Goal: Task Accomplishment & Management: Complete application form

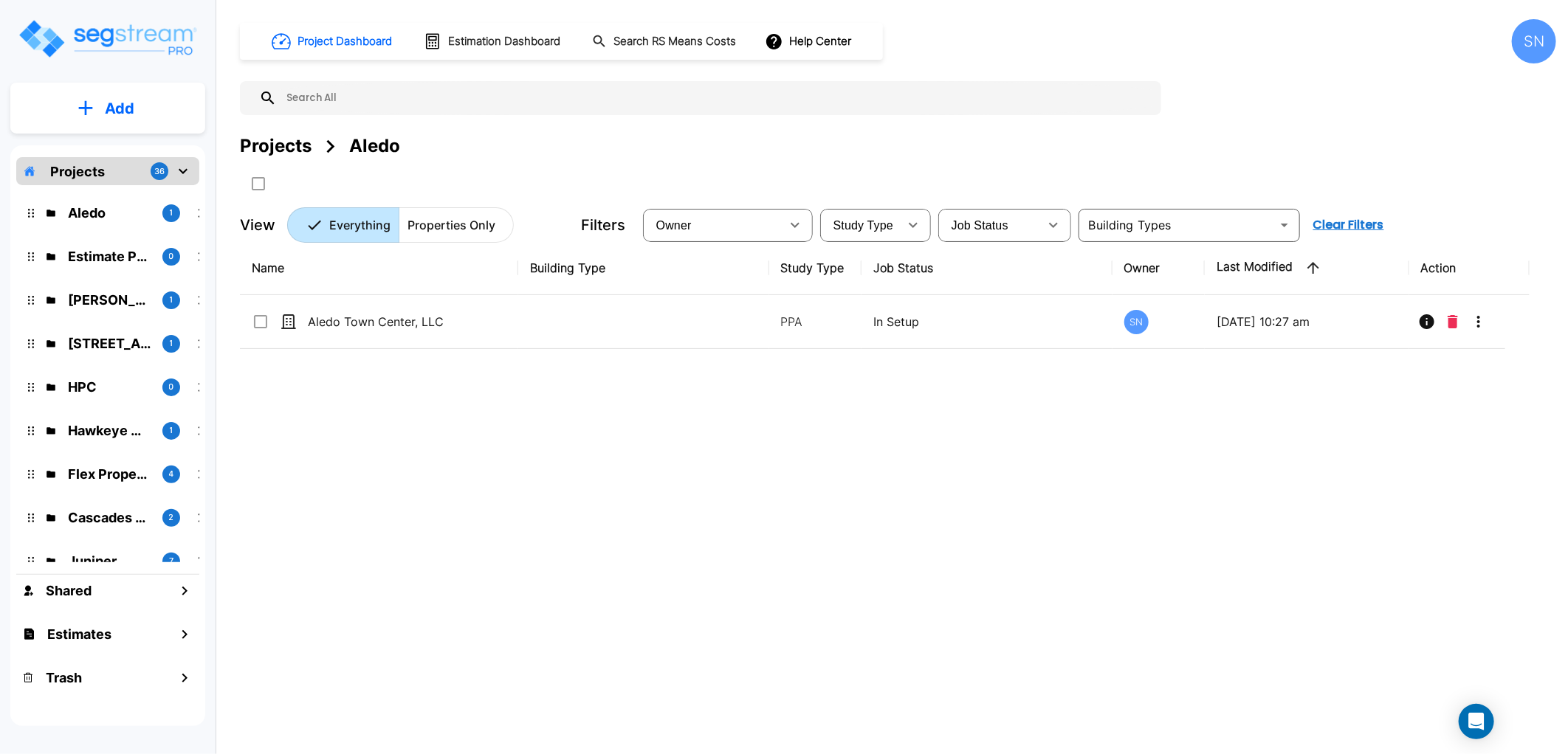
scroll to position [163, 0]
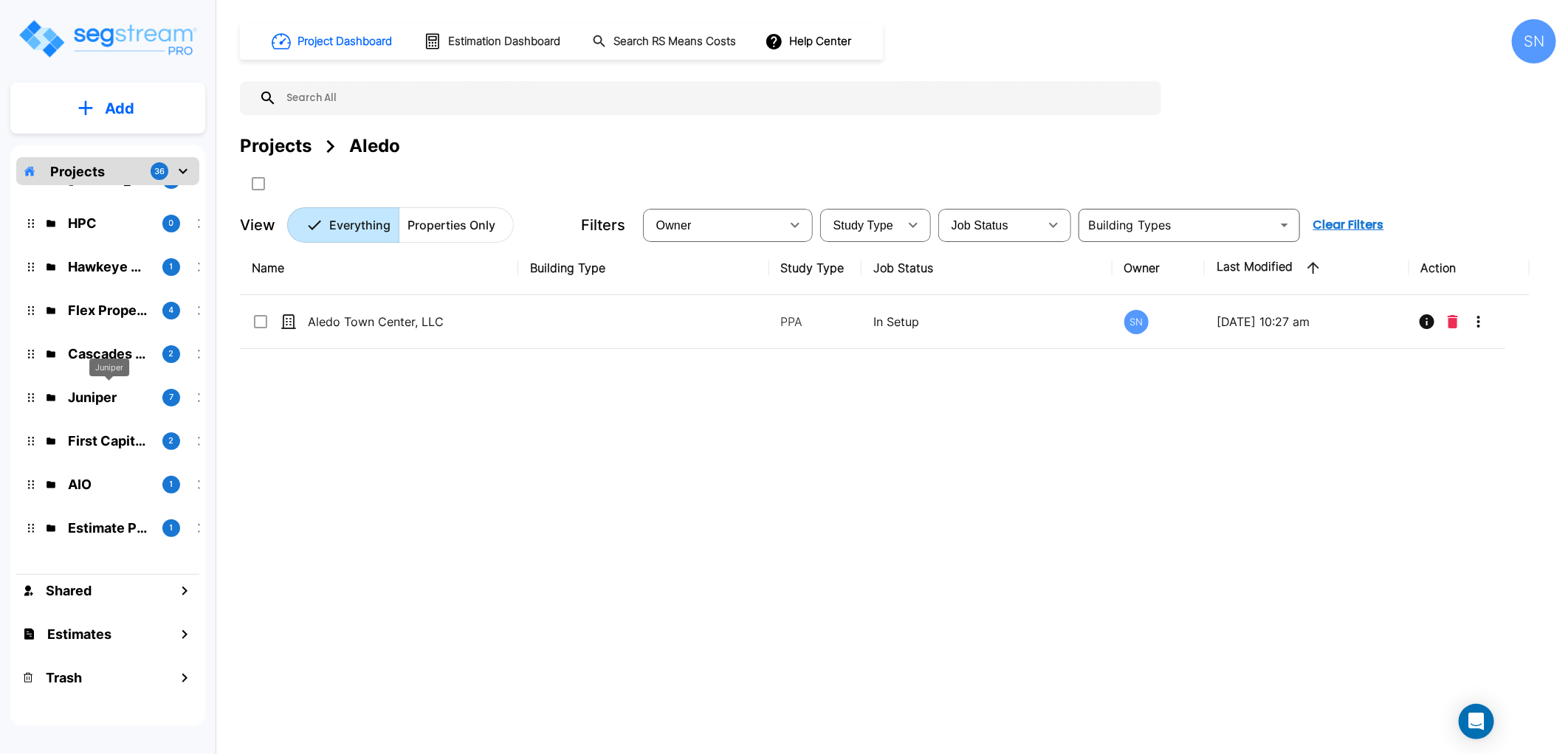
click at [115, 400] on p "Juniper" at bounding box center [109, 397] width 83 height 20
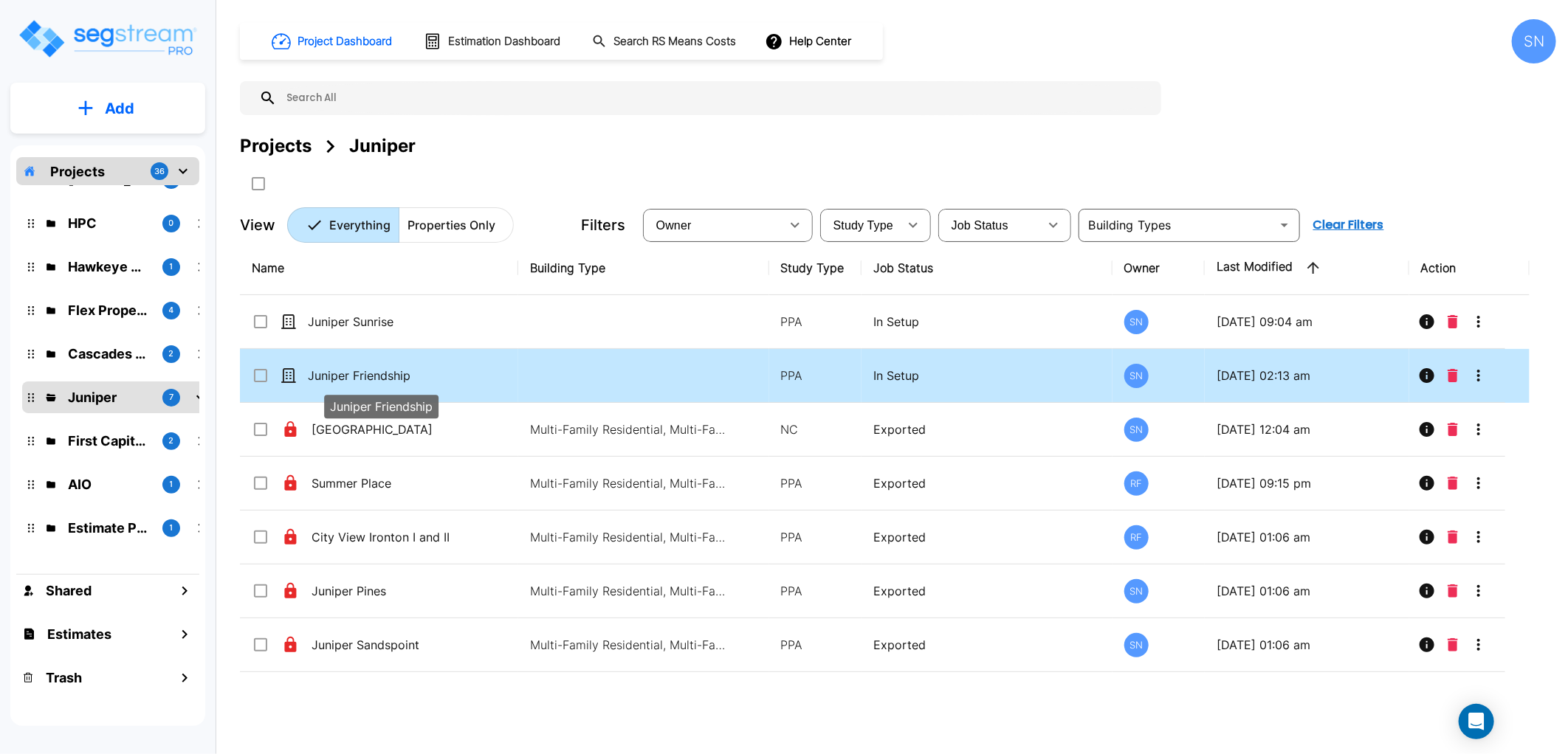
click at [394, 377] on p "Juniper Friendship" at bounding box center [381, 375] width 147 height 18
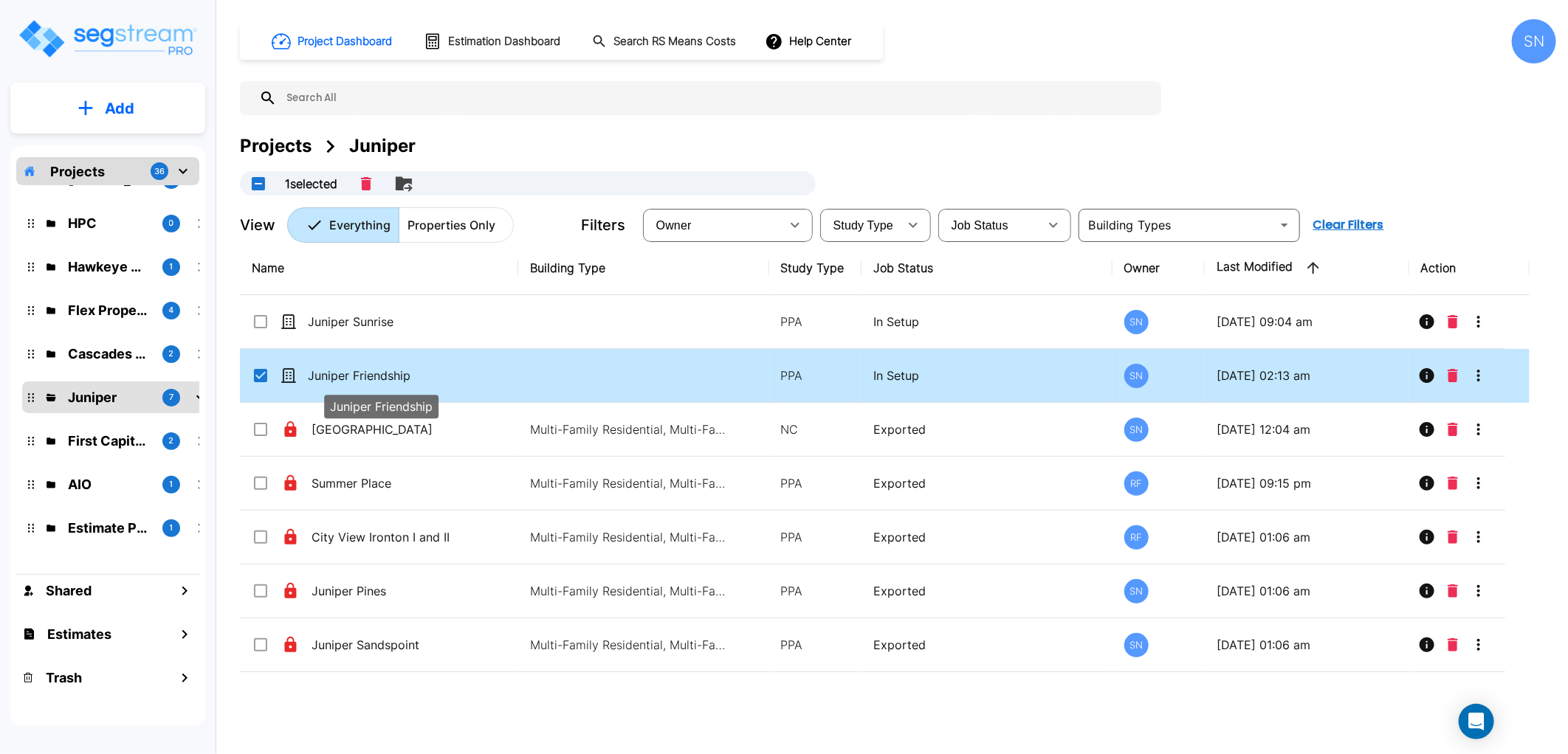
checkbox input "true"
click at [394, 377] on p "Juniper Friendship" at bounding box center [381, 375] width 147 height 18
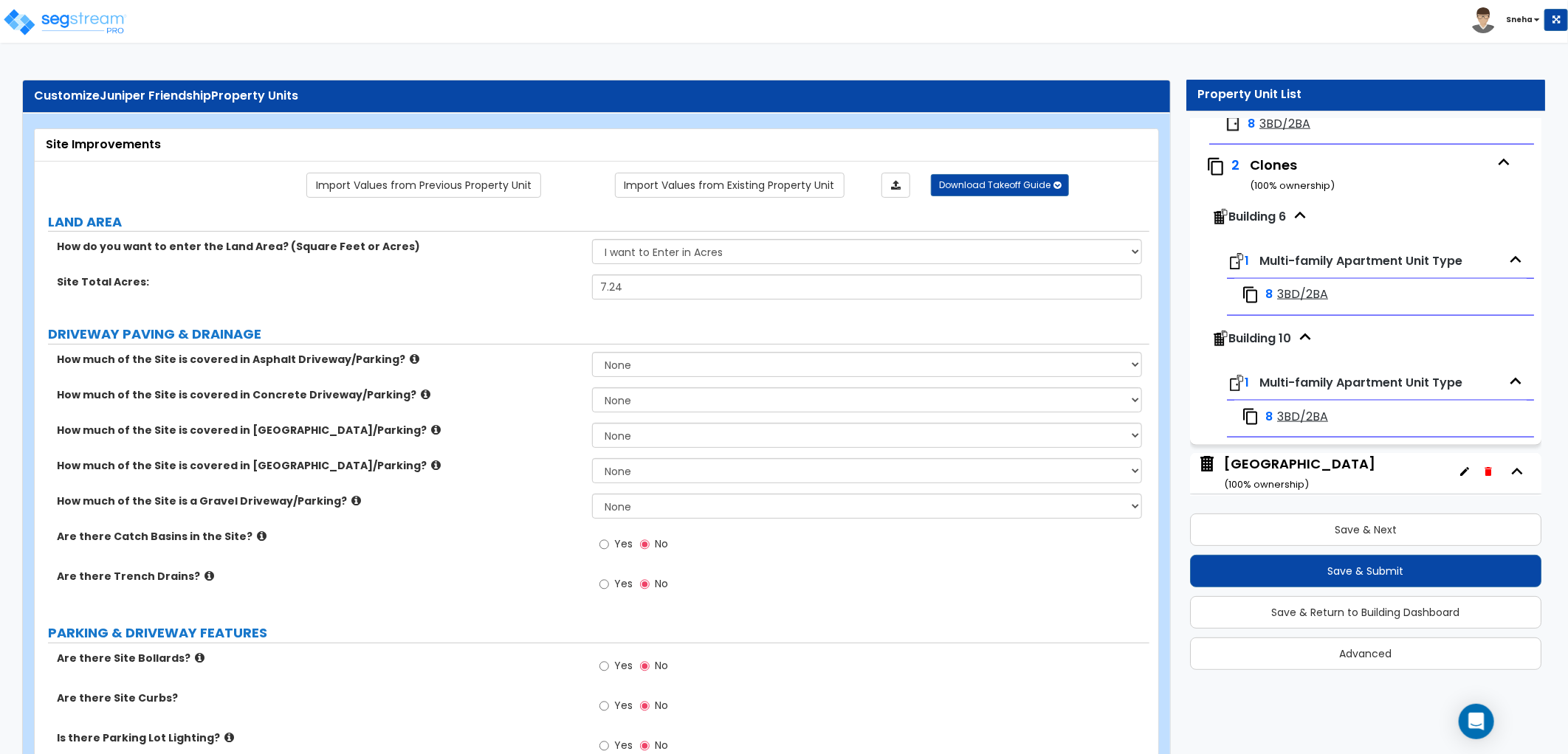
scroll to position [1244, 0]
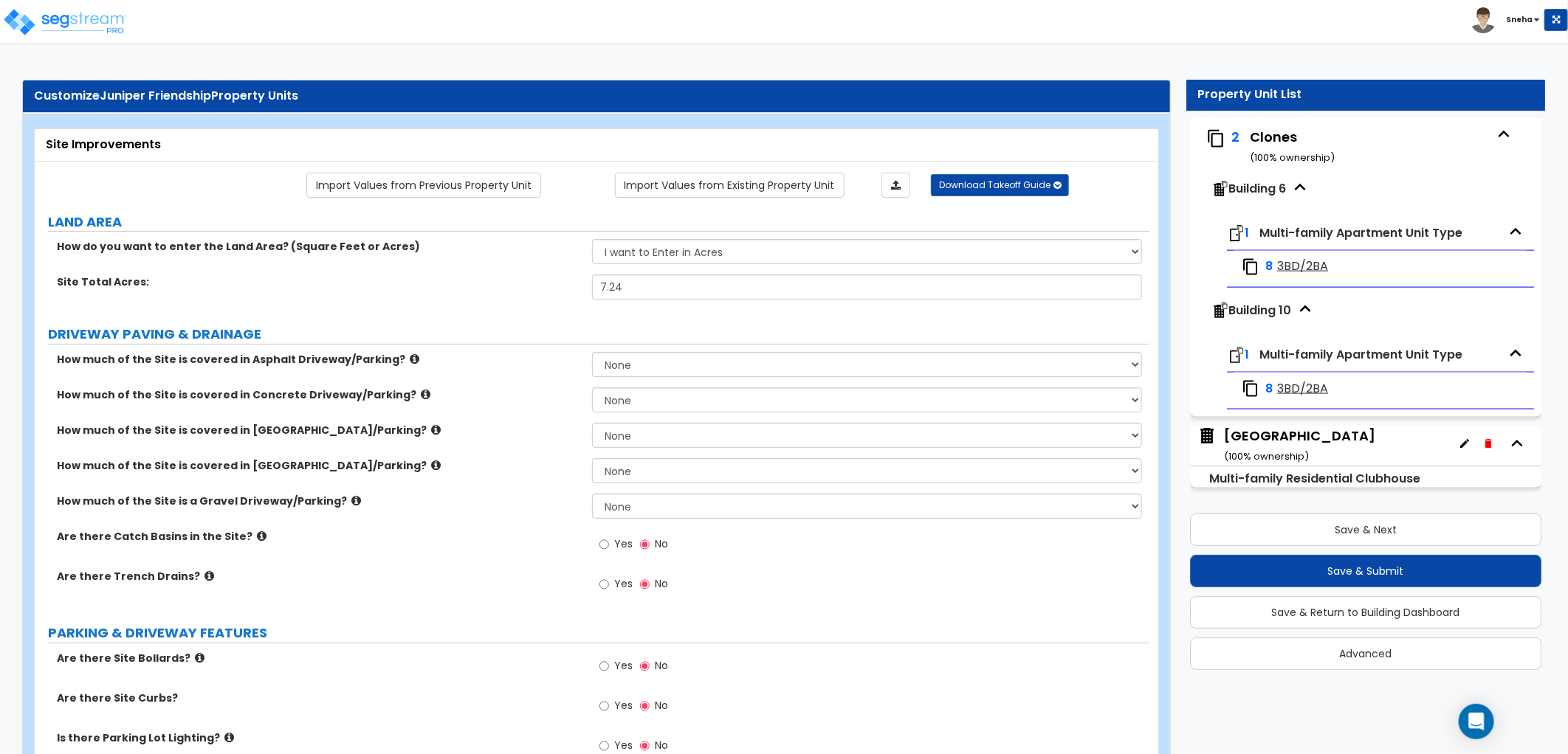
click at [1272, 432] on div "Clubhouse Building ( 100 % ownership)" at bounding box center [1300, 445] width 151 height 37
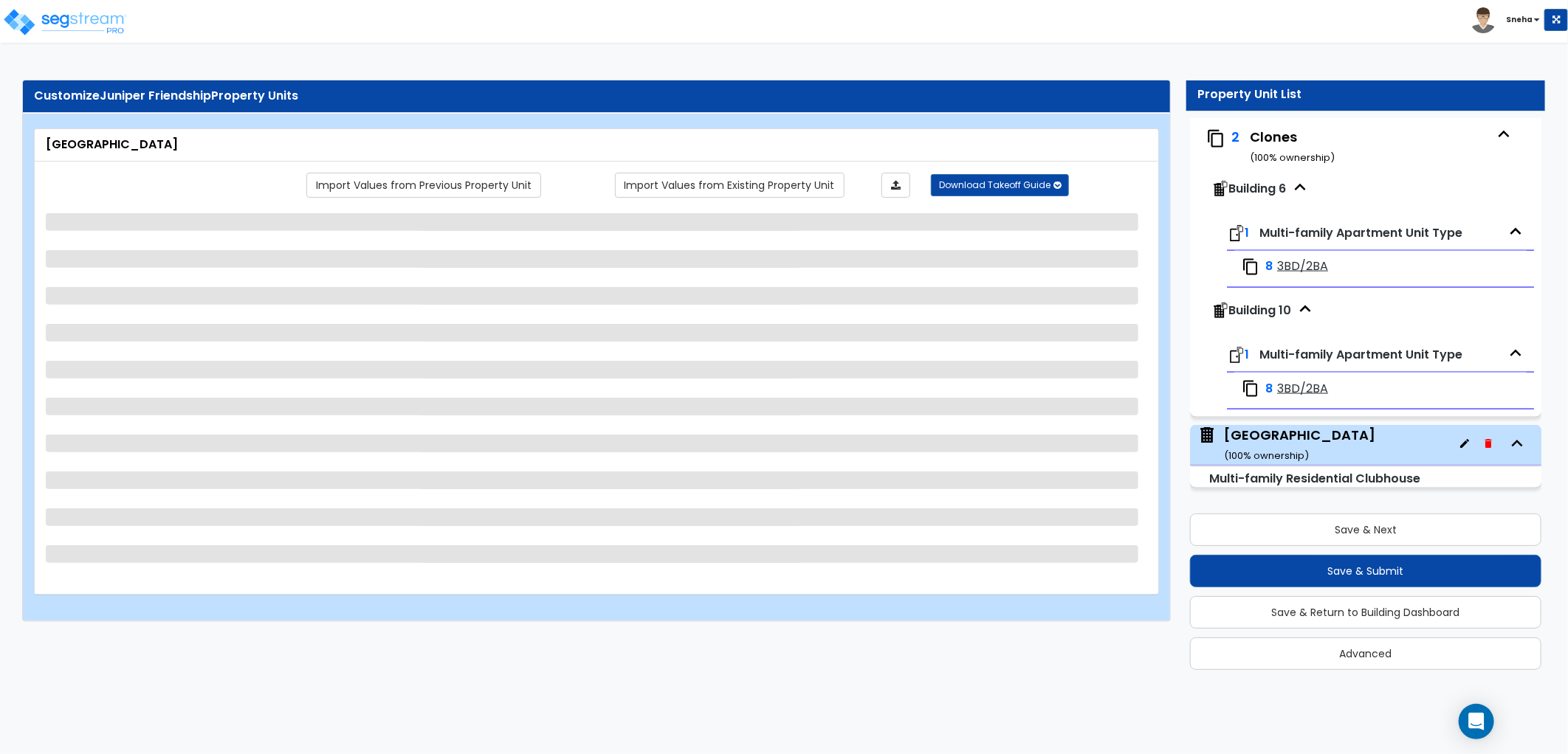
select select "7"
select select "1"
select select "2"
select select "4"
select select "3"
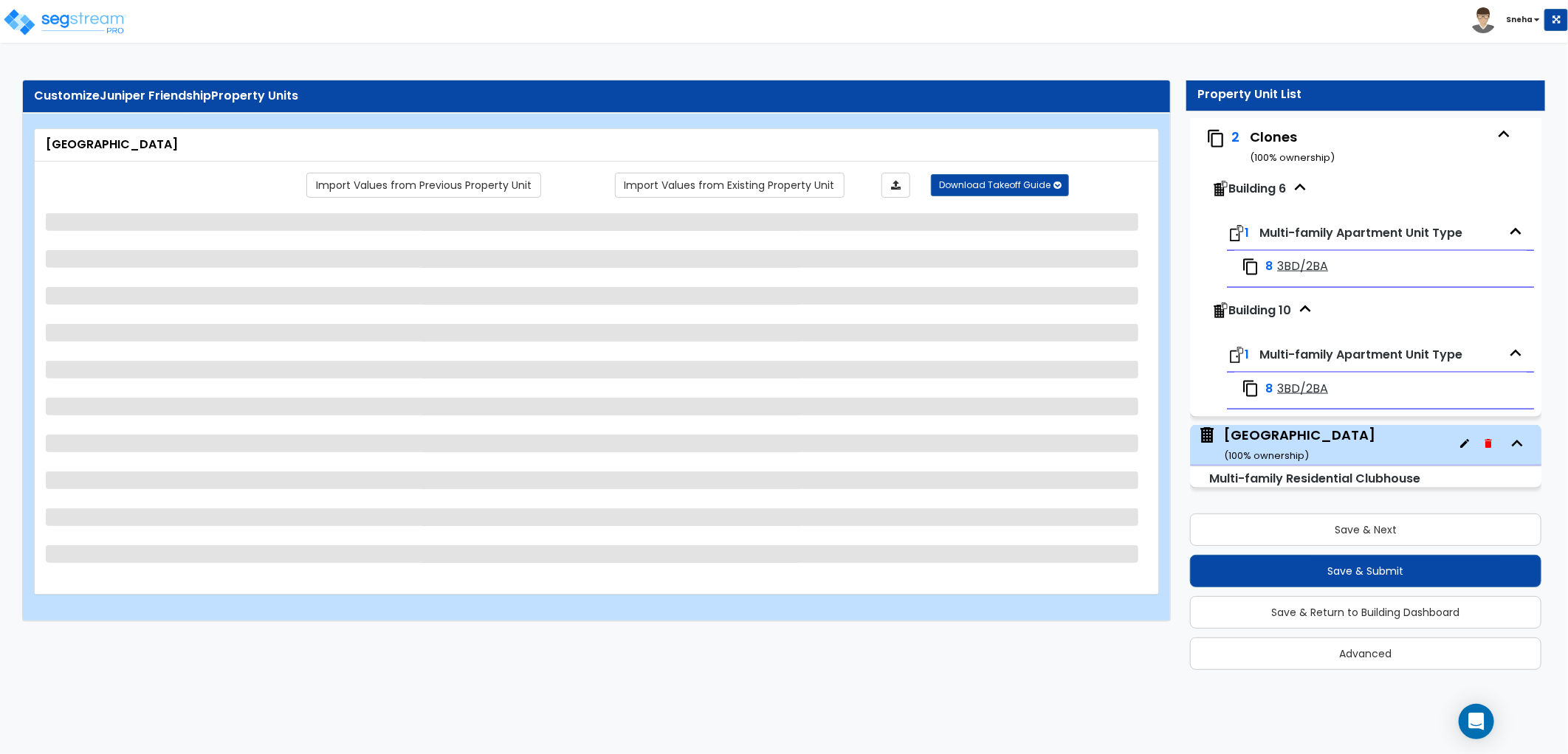
select select "1"
select select "2"
select select "1"
select select "3"
select select "2"
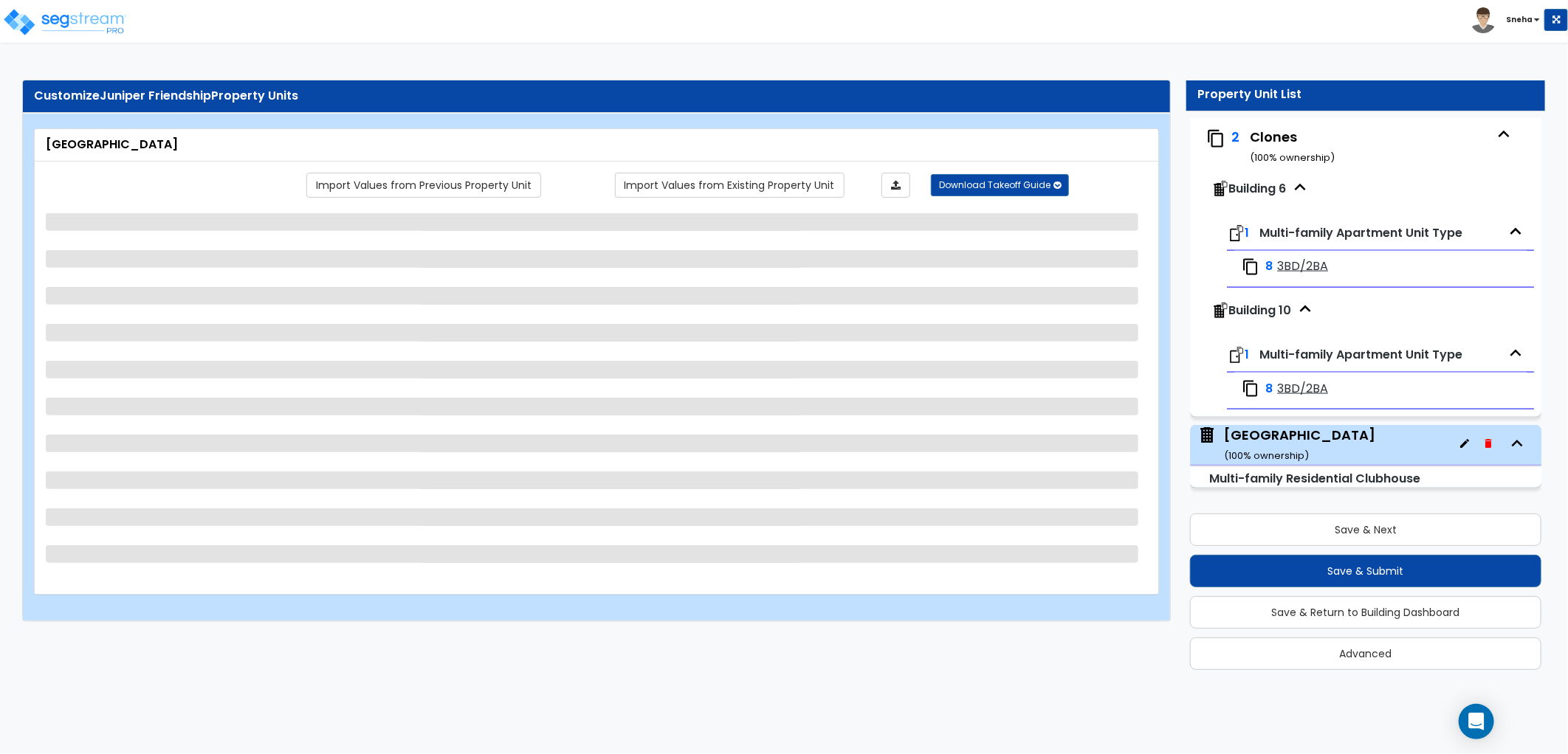
select select "1"
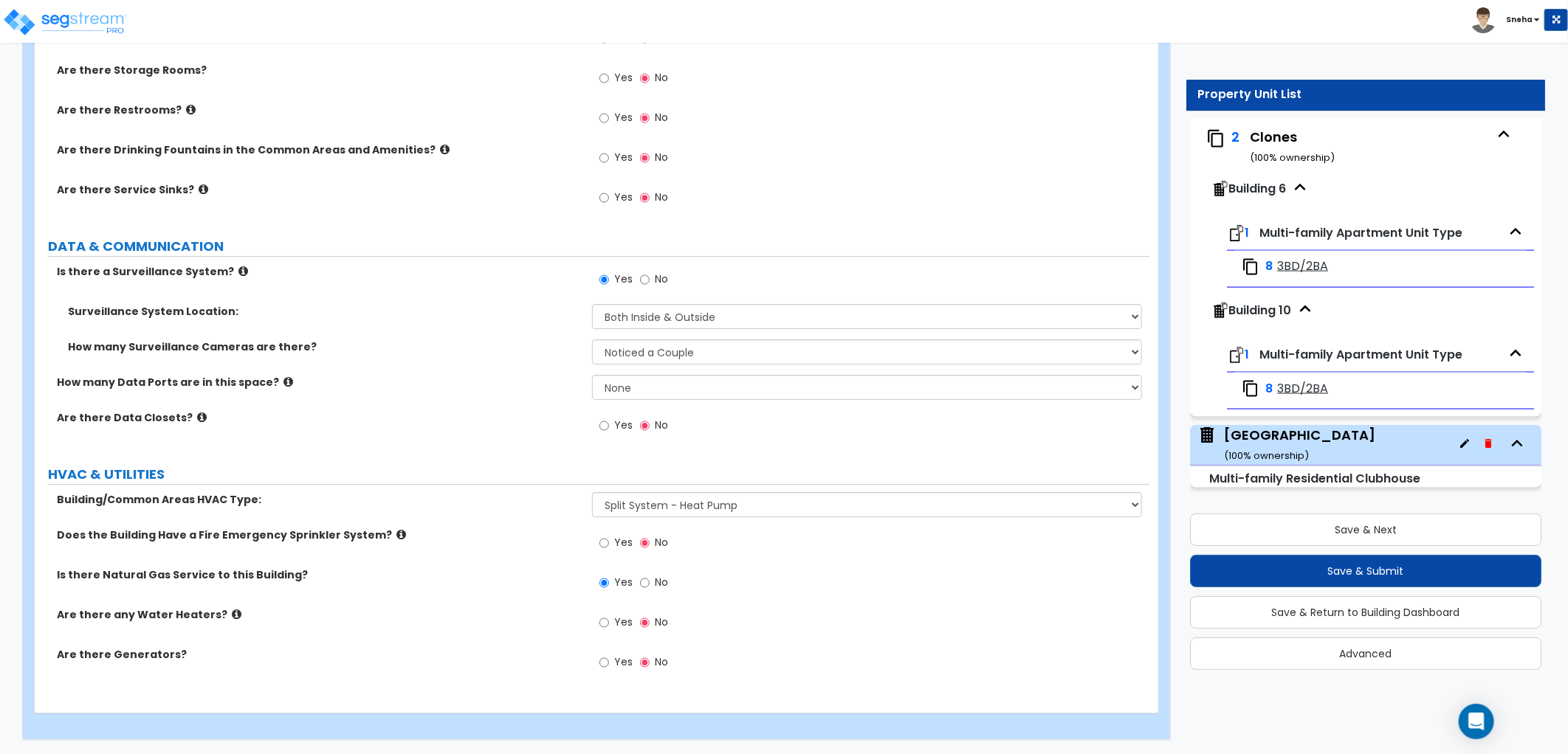
scroll to position [2764, 0]
